Goal: Transaction & Acquisition: Purchase product/service

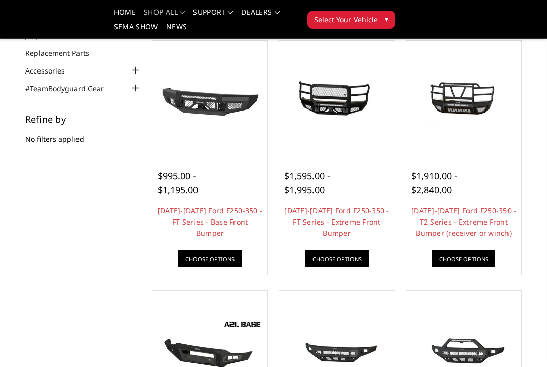
scroll to position [102, 0]
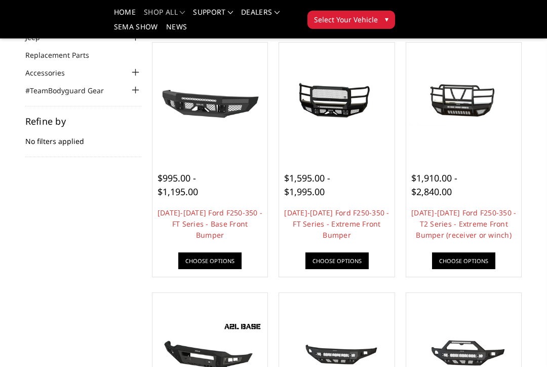
click at [468, 118] on img at bounding box center [464, 100] width 110 height 52
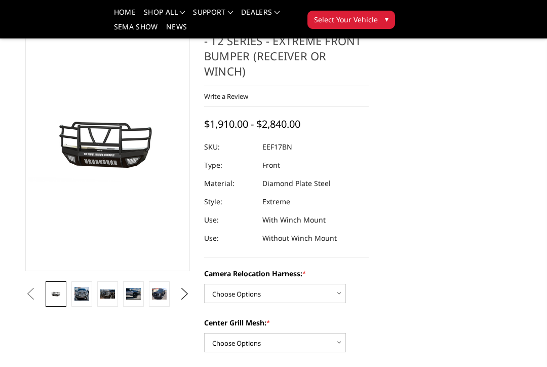
scroll to position [59, 0]
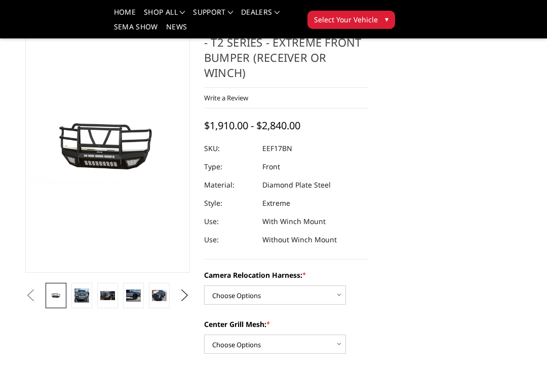
click at [86, 291] on img at bounding box center [81, 295] width 15 height 14
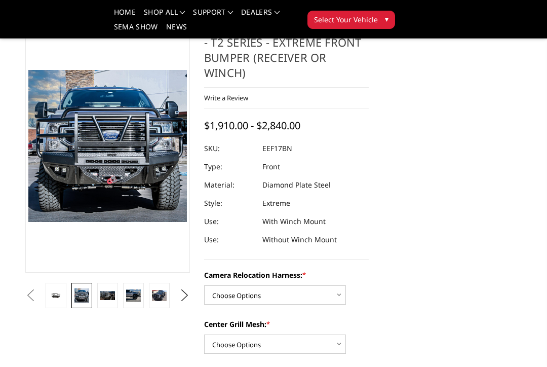
click at [111, 292] on img at bounding box center [107, 296] width 15 height 10
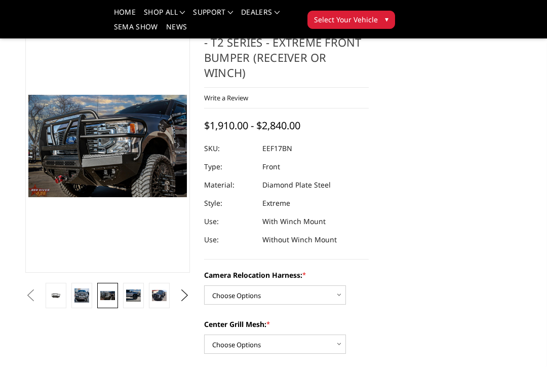
click at [132, 291] on img at bounding box center [133, 295] width 15 height 12
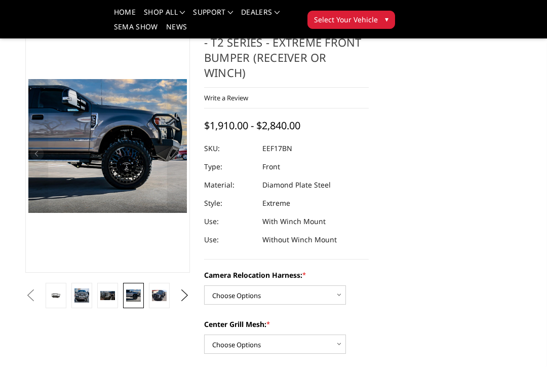
click at [161, 290] on img at bounding box center [159, 295] width 15 height 11
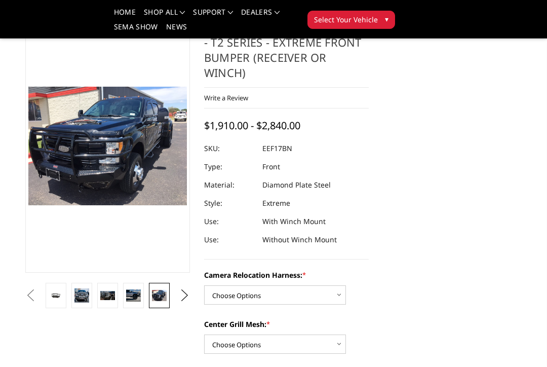
click at [187, 288] on button "Next" at bounding box center [184, 295] width 15 height 15
click at [164, 290] on img at bounding box center [159, 295] width 15 height 11
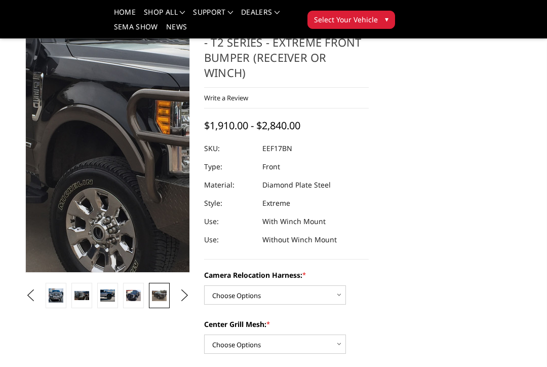
click at [101, 148] on img at bounding box center [128, 137] width 648 height 486
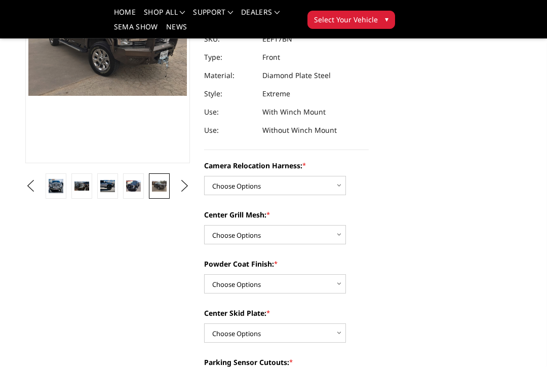
scroll to position [169, 0]
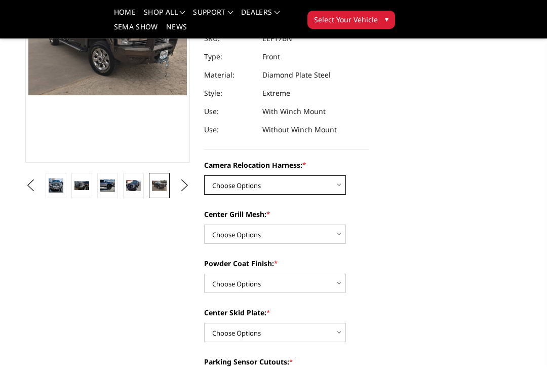
click at [332, 180] on select "Choose Options Without camera harness With camera harness" at bounding box center [275, 184] width 142 height 19
select select "3786"
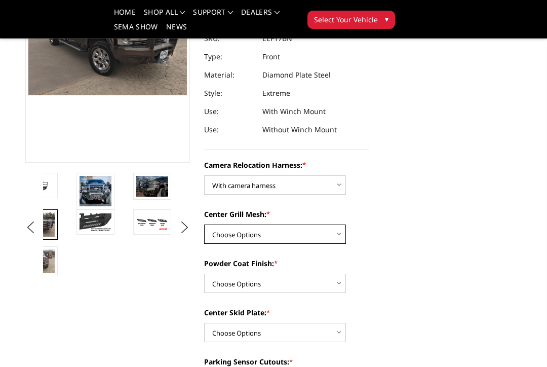
click at [338, 225] on select "Choose Options Without expanded metal With expanded metal" at bounding box center [275, 233] width 142 height 19
select select "3784"
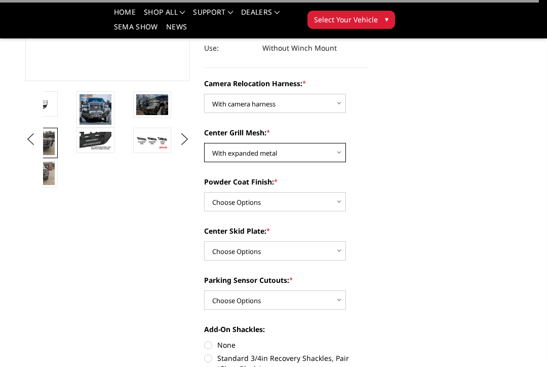
scroll to position [253, 0]
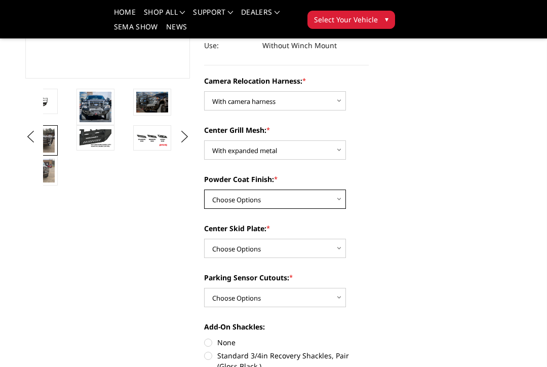
click at [333, 192] on select "Choose Options Textured Black Powder Coat Gloss Black Powder Coat Bare Metal" at bounding box center [275, 198] width 142 height 19
select select "3783"
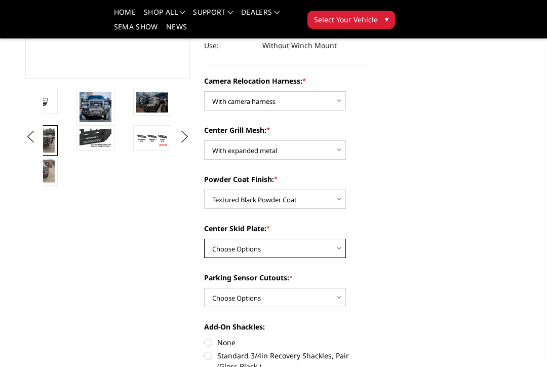
click at [330, 246] on select "Choose Options Winch Mount Skid Plate Standard Skid Plate (included) 2" Receive…" at bounding box center [275, 247] width 142 height 19
select select "3778"
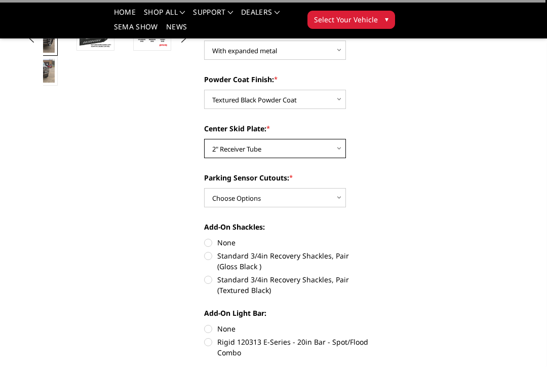
scroll to position [353, 0]
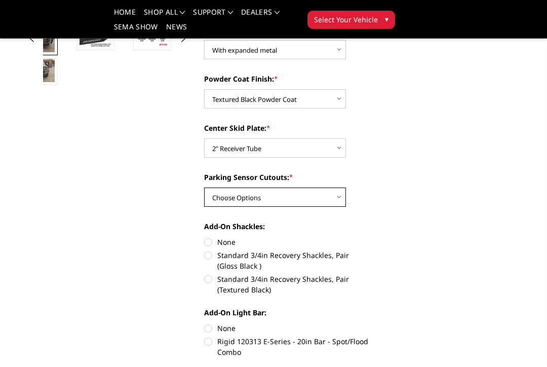
click at [334, 194] on select "Choose Options No - Without Parking Sensor Cutouts" at bounding box center [275, 196] width 142 height 19
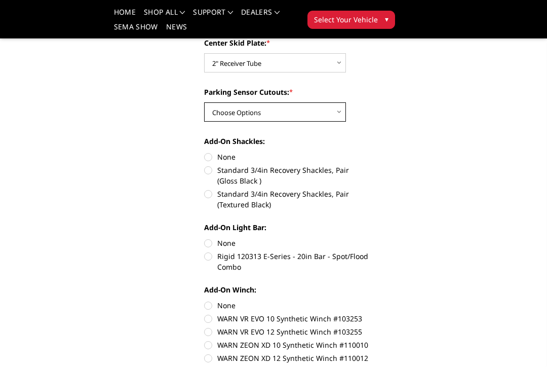
scroll to position [433, 0]
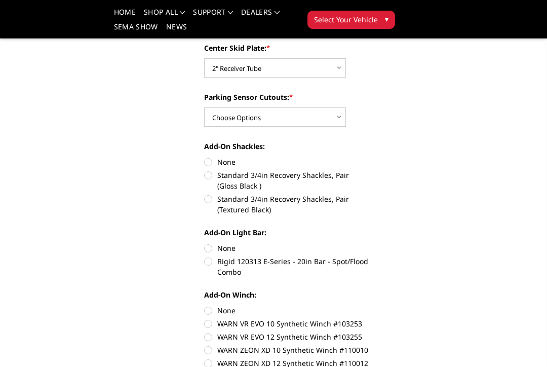
click at [205, 156] on label "None" at bounding box center [286, 161] width 165 height 11
click at [205, 156] on input "None" at bounding box center [204, 156] width 1 height 1
radio input "true"
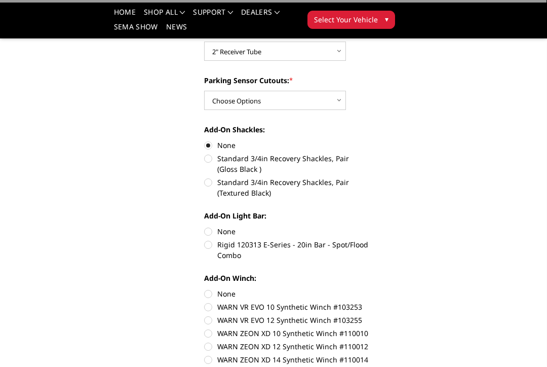
scroll to position [496, 0]
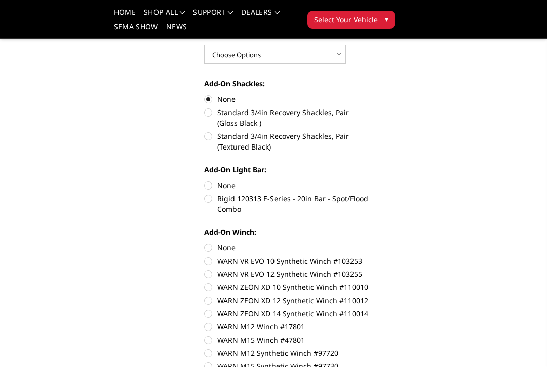
click at [213, 180] on label "None" at bounding box center [286, 185] width 165 height 11
click at [205, 180] on input "None" at bounding box center [204, 180] width 1 height 1
radio input "true"
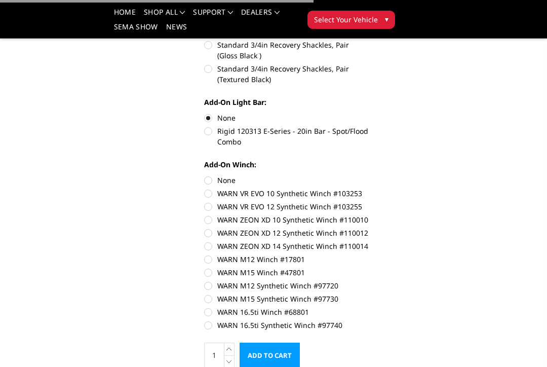
scroll to position [565, 0]
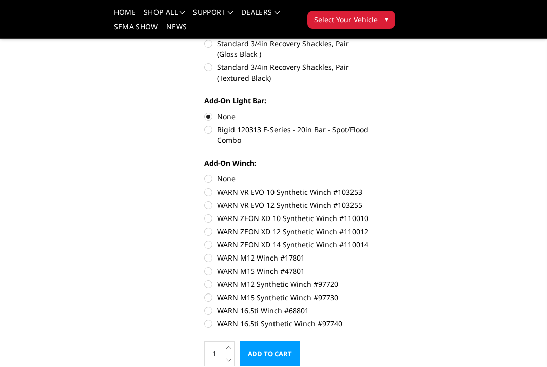
click at [216, 173] on label "None" at bounding box center [286, 178] width 165 height 11
click at [205, 173] on input "None" at bounding box center [204, 173] width 1 height 1
radio input "true"
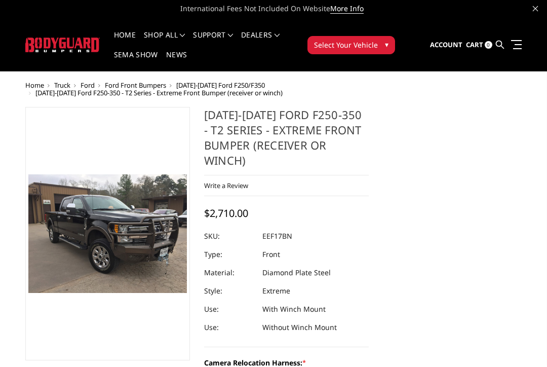
scroll to position [0, 0]
